Goal: Information Seeking & Learning: Learn about a topic

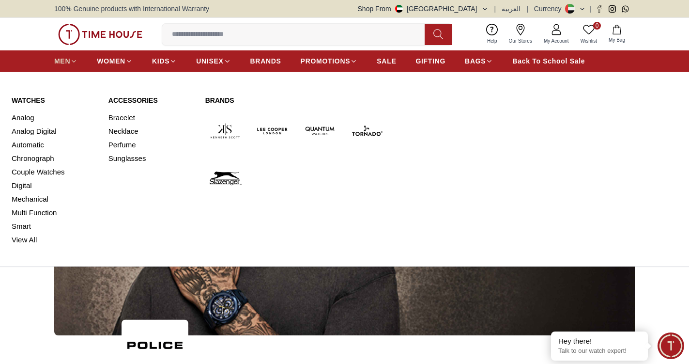
click at [67, 61] on span "MEN" at bounding box center [62, 61] width 16 height 10
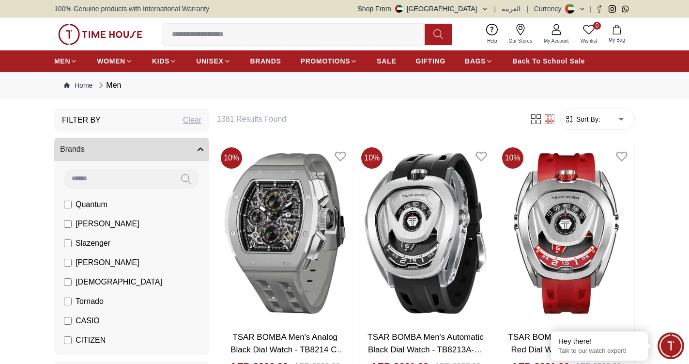
click at [107, 153] on button "Brands" at bounding box center [131, 149] width 155 height 23
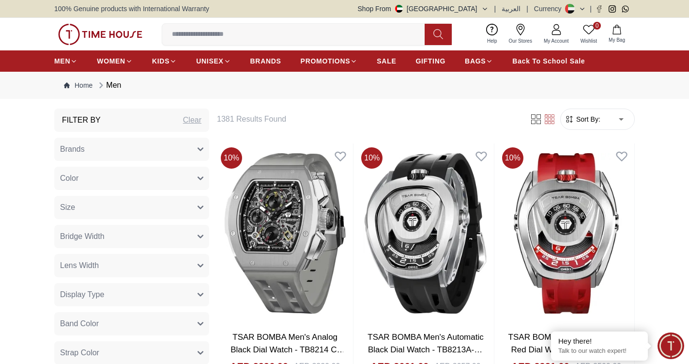
click at [103, 154] on button "Brands" at bounding box center [131, 149] width 155 height 23
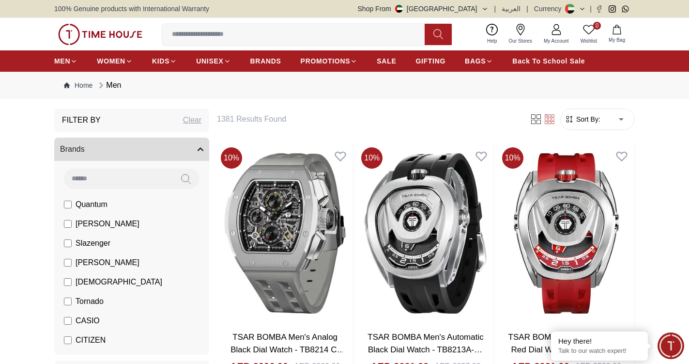
click at [101, 177] on input at bounding box center [118, 178] width 108 height 19
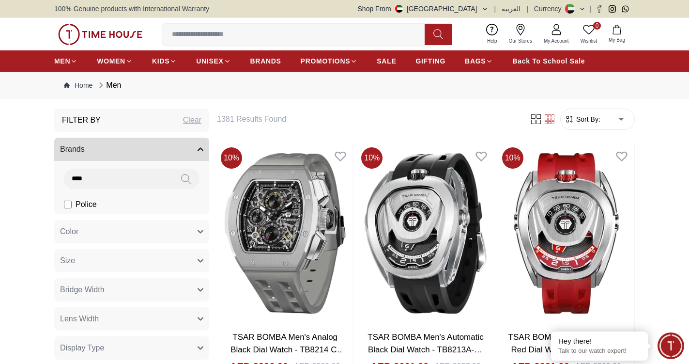
type input "****"
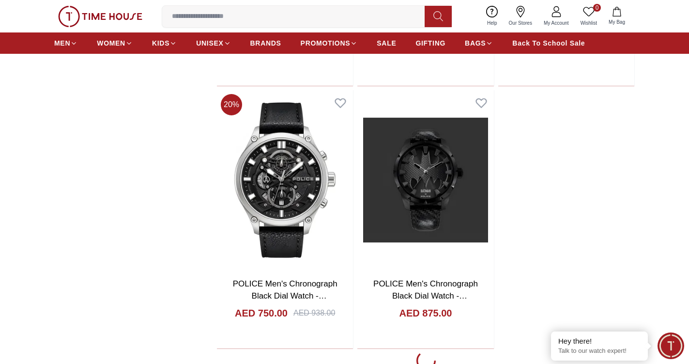
scroll to position [1646, 0]
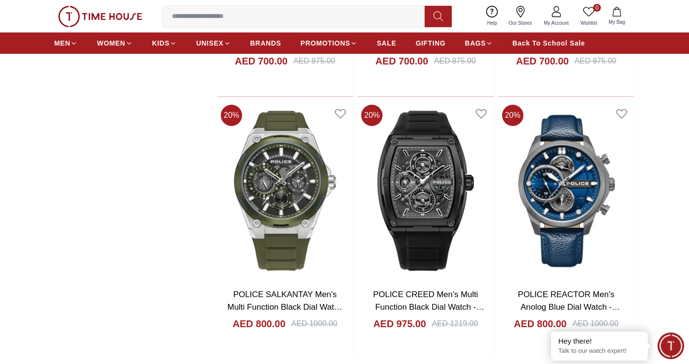
scroll to position [5229, 0]
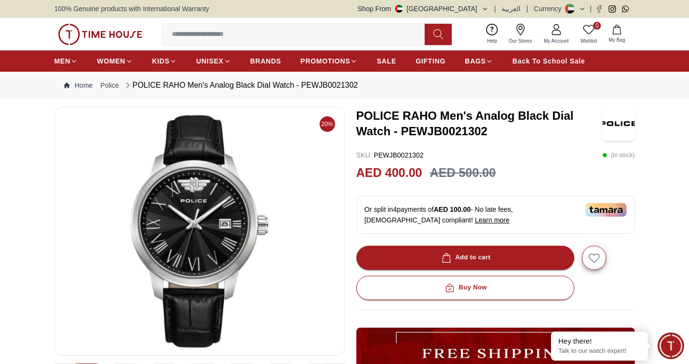
scroll to position [145, 0]
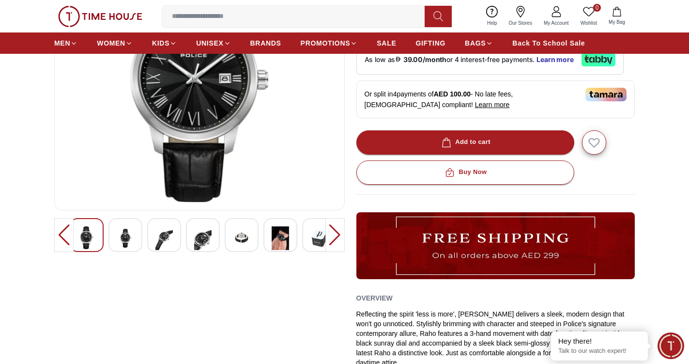
click at [127, 241] on img at bounding box center [125, 238] width 17 height 24
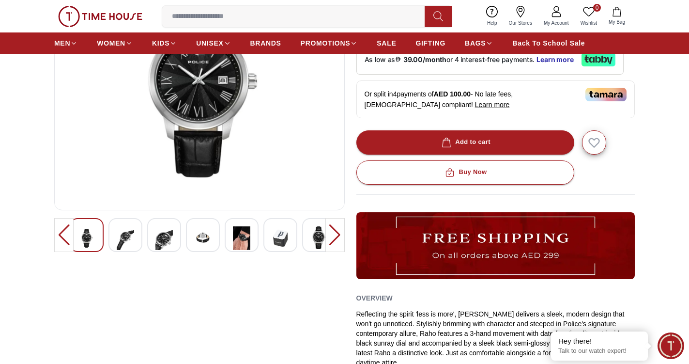
click at [172, 243] on img at bounding box center [163, 238] width 17 height 24
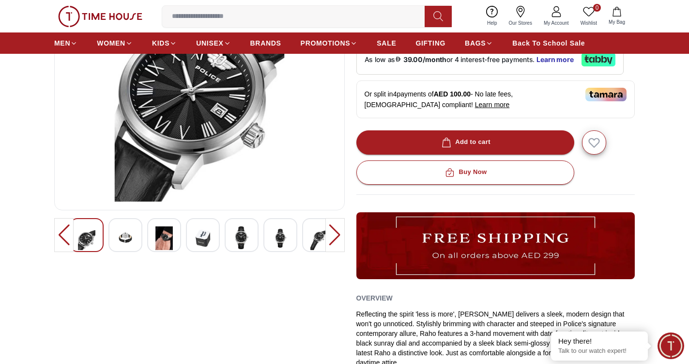
click at [164, 238] on img at bounding box center [163, 238] width 17 height 24
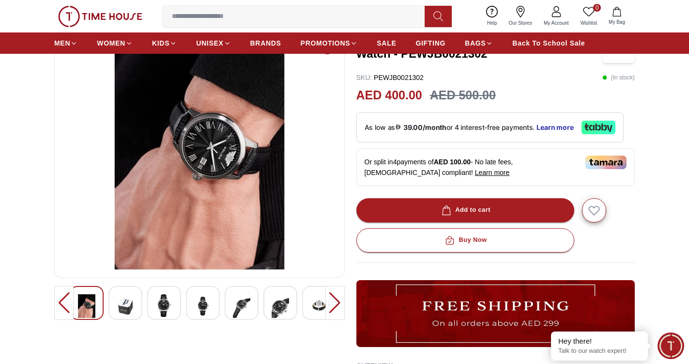
scroll to position [97, 0]
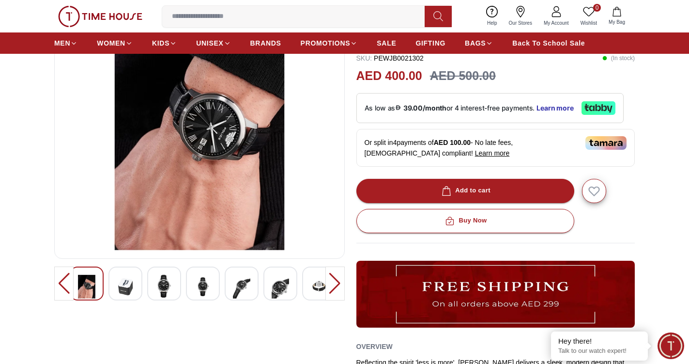
click at [240, 281] on img at bounding box center [241, 287] width 17 height 24
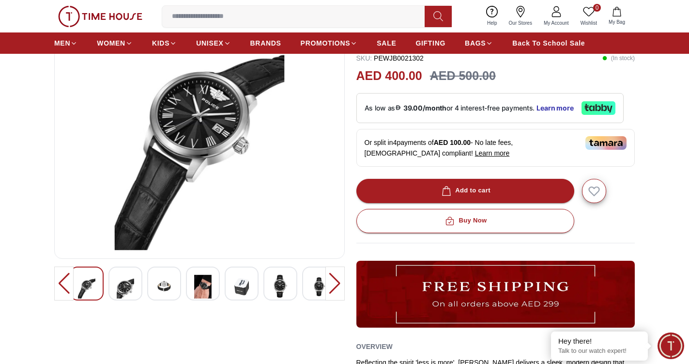
click at [281, 278] on img at bounding box center [280, 286] width 17 height 23
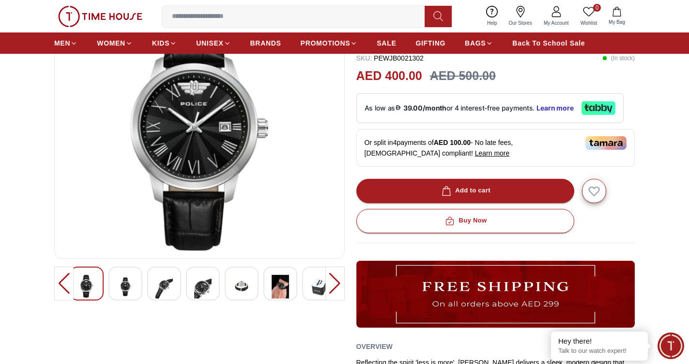
click at [301, 280] on div at bounding box center [200, 283] width 260 height 34
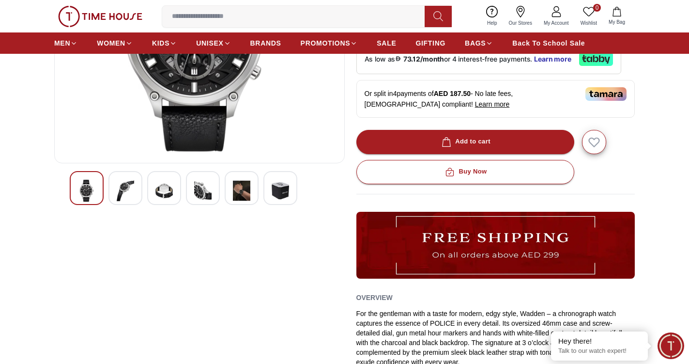
scroll to position [194, 0]
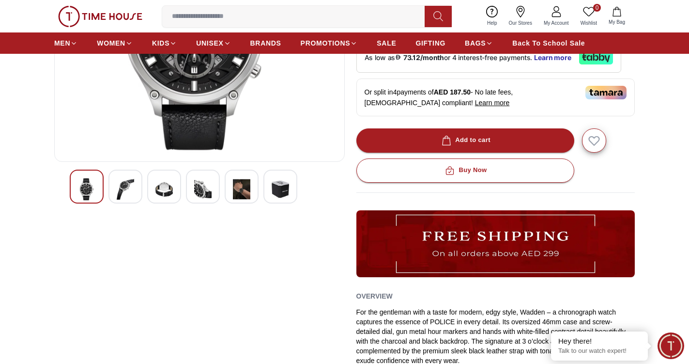
click at [129, 190] on img at bounding box center [125, 189] width 17 height 23
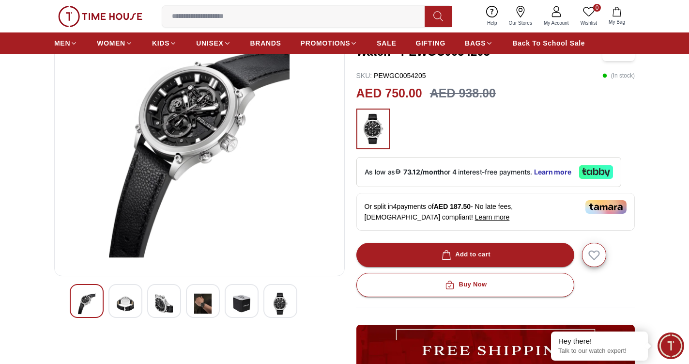
scroll to position [97, 0]
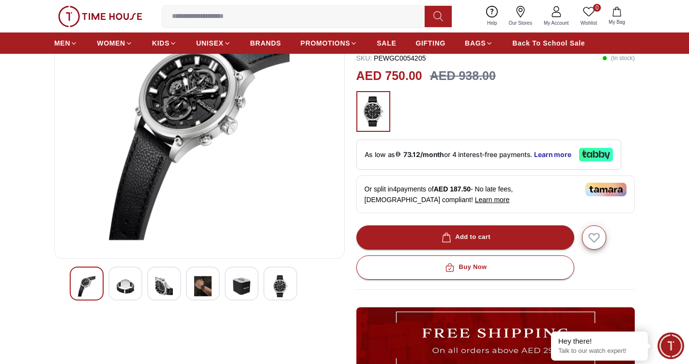
click at [158, 290] on img at bounding box center [163, 286] width 17 height 23
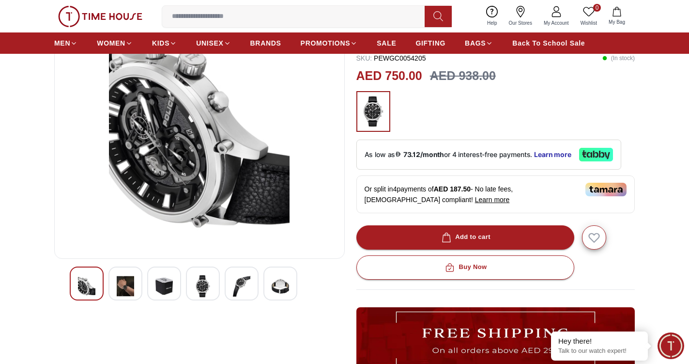
click at [130, 284] on img at bounding box center [125, 286] width 17 height 23
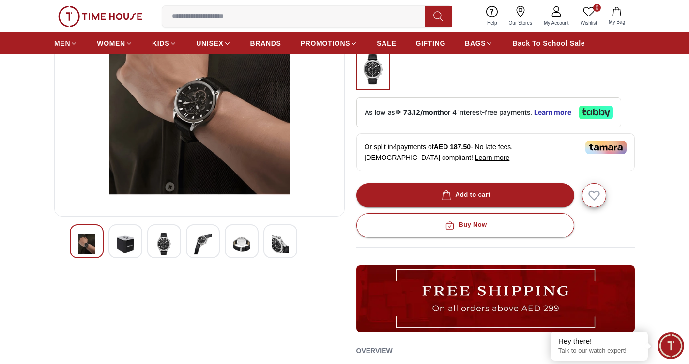
scroll to position [145, 0]
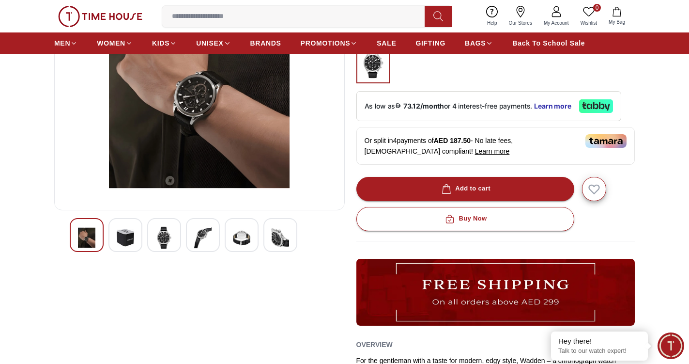
click at [208, 241] on img at bounding box center [202, 237] width 17 height 23
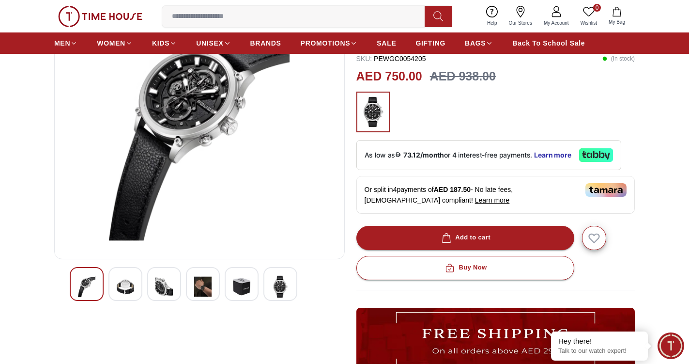
scroll to position [97, 0]
click at [283, 288] on img at bounding box center [280, 286] width 17 height 23
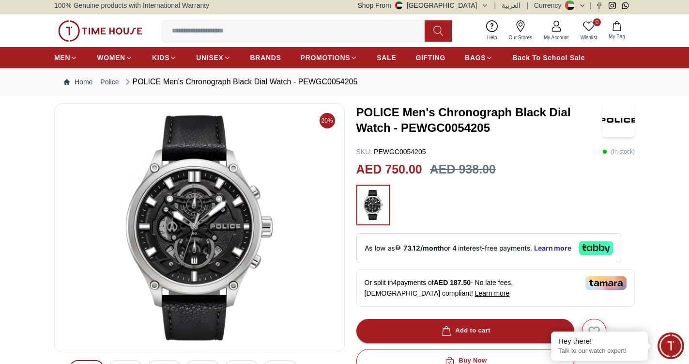
scroll to position [0, 0]
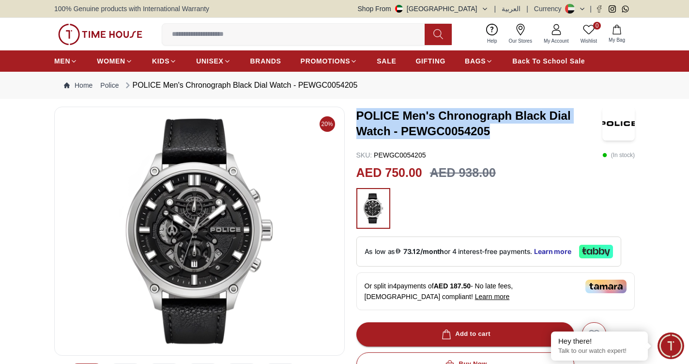
drag, startPoint x: 499, startPoint y: 131, endPoint x: 356, endPoint y: 109, distance: 145.0
click at [356, 109] on h3 "POLICE Men's Chronograph Black Dial Watch - PEWGC0054205" at bounding box center [479, 123] width 246 height 31
copy h3 "POLICE Men's Chronograph Black Dial Watch - PEWGC0054205"
